Goal: Communication & Community: Answer question/provide support

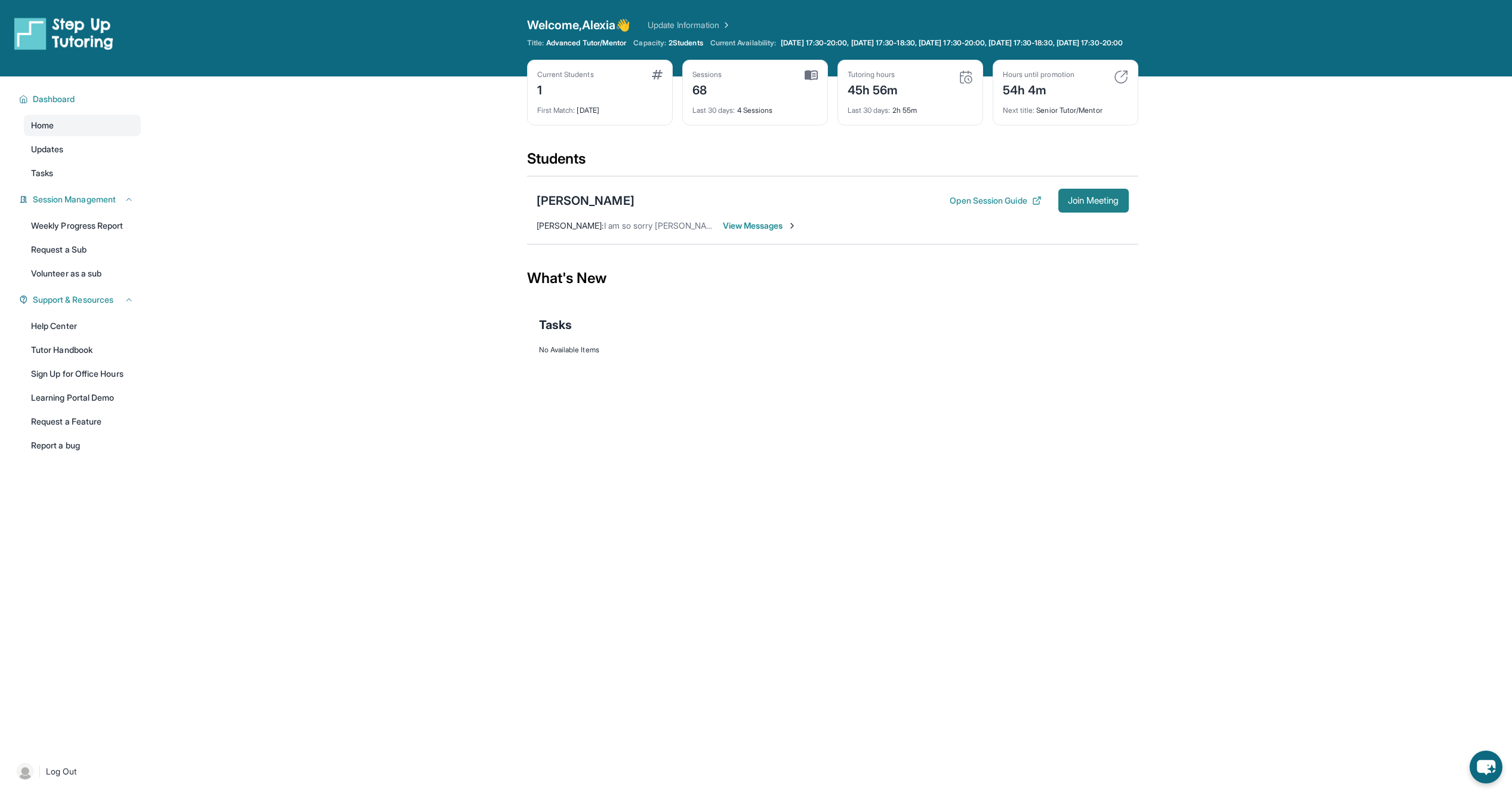
click at [1075, 204] on span "Join Meeting" at bounding box center [1093, 200] width 52 height 7
click at [779, 232] on span "View Messages" at bounding box center [760, 226] width 75 height 12
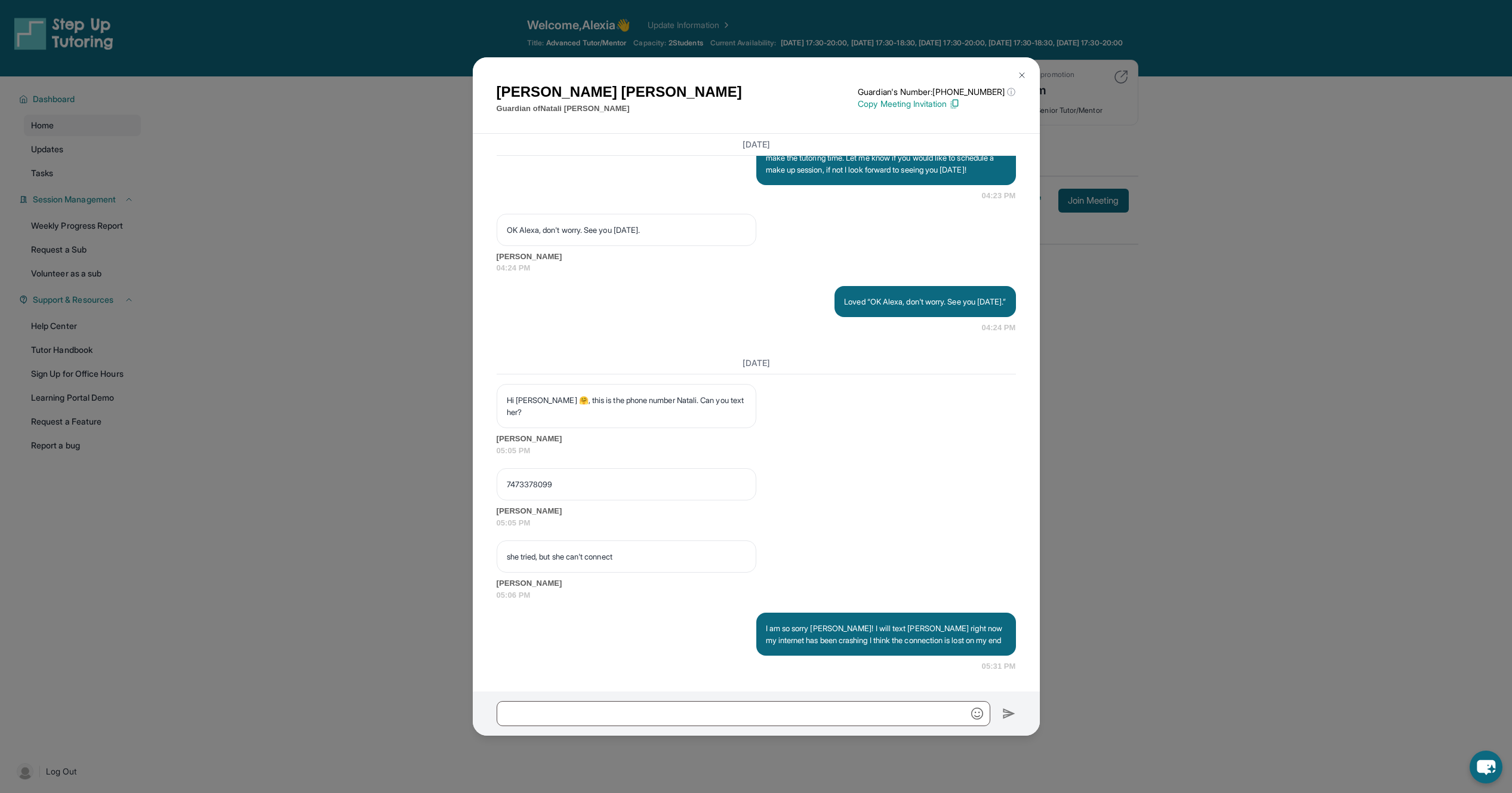
scroll to position [42042, 0]
click at [1018, 73] on img at bounding box center [1021, 75] width 10 height 10
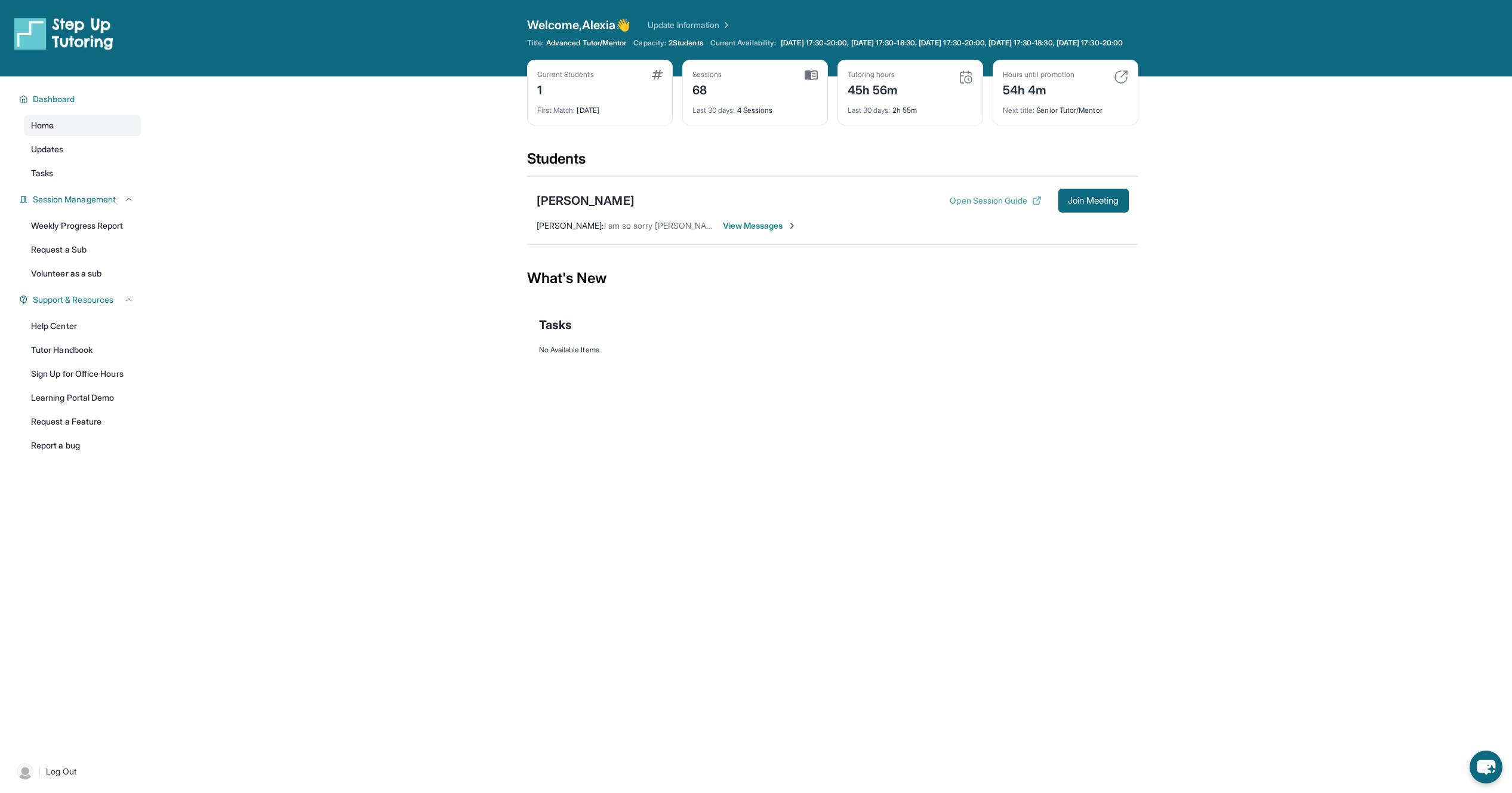
click at [1011, 206] on button "Open Session Guide" at bounding box center [995, 200] width 91 height 12
